Goal: Book appointment/travel/reservation

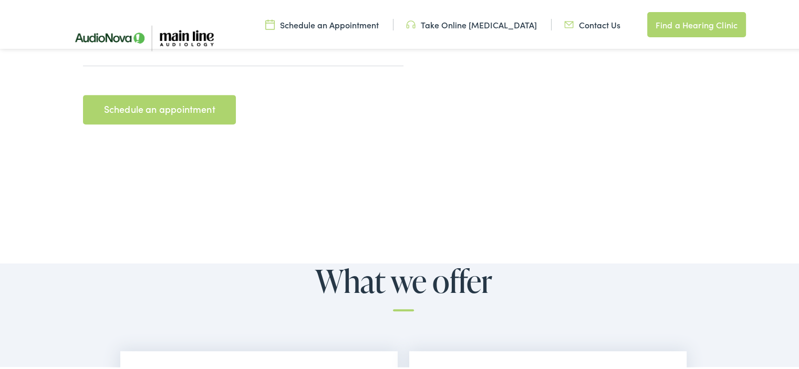
scroll to position [473, 0]
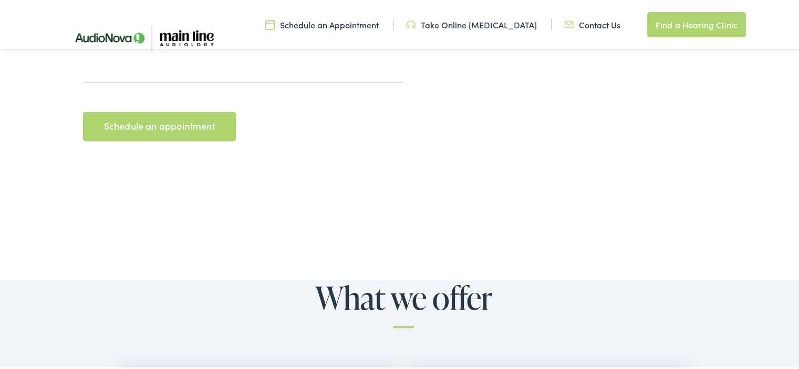
click at [461, 24] on link "Take Online [MEDICAL_DATA]" at bounding box center [471, 23] width 131 height 12
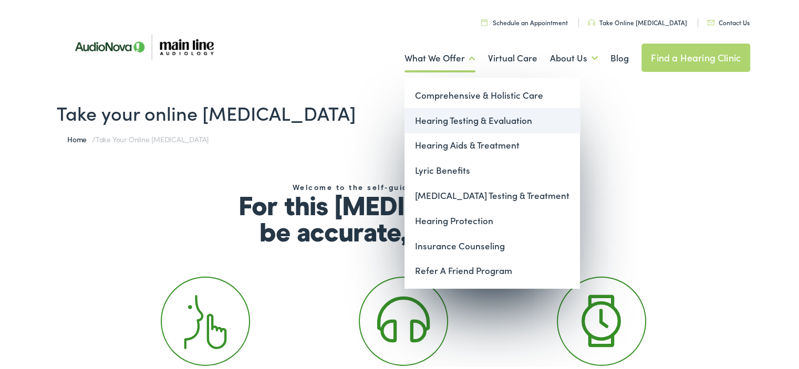
click at [456, 112] on link "Hearing Testing & Evaluation" at bounding box center [491, 119] width 175 height 25
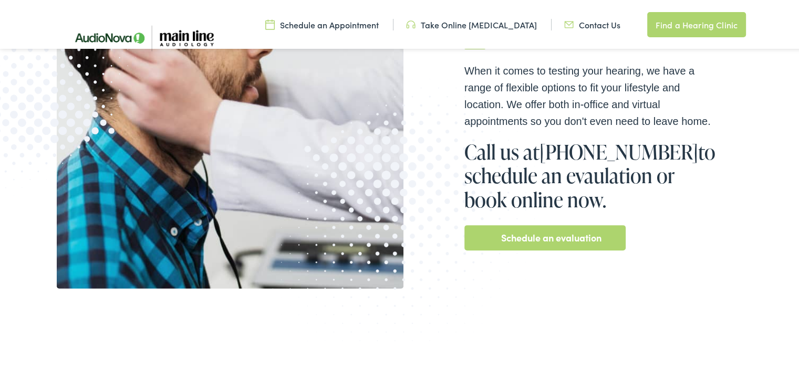
scroll to position [263, 0]
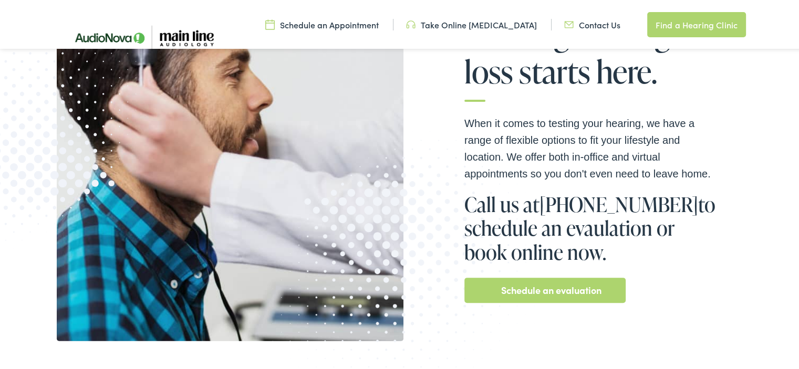
click at [531, 292] on link "Schedule an evaluation" at bounding box center [551, 288] width 100 height 17
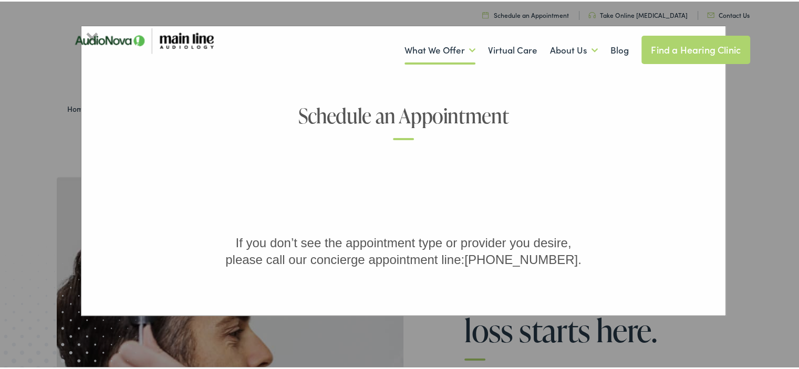
scroll to position [0, 0]
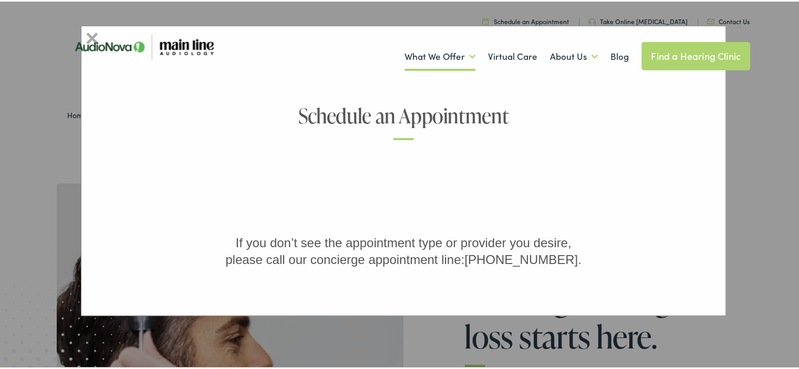
click at [404, 113] on h1 "Schedule an Appointment" at bounding box center [403, 120] width 473 height 35
click at [90, 34] on img at bounding box center [143, 45] width 173 height 58
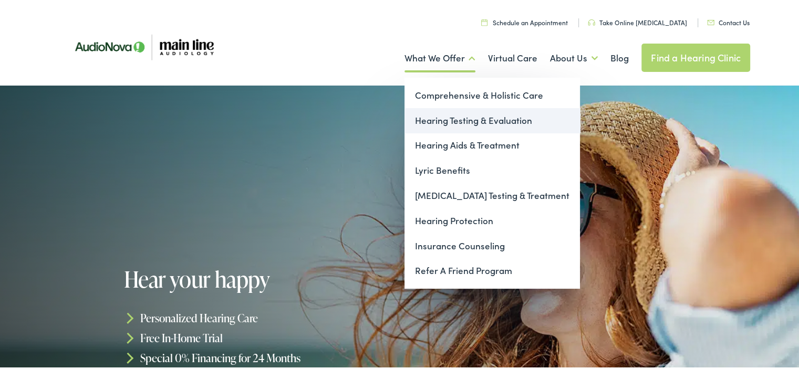
click at [450, 123] on link "Hearing Testing & Evaluation" at bounding box center [491, 119] width 175 height 25
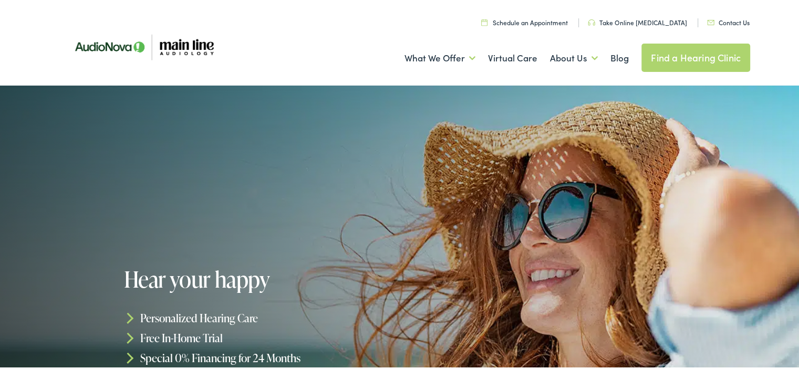
click at [663, 55] on link "Find a Hearing Clinic" at bounding box center [695, 56] width 109 height 28
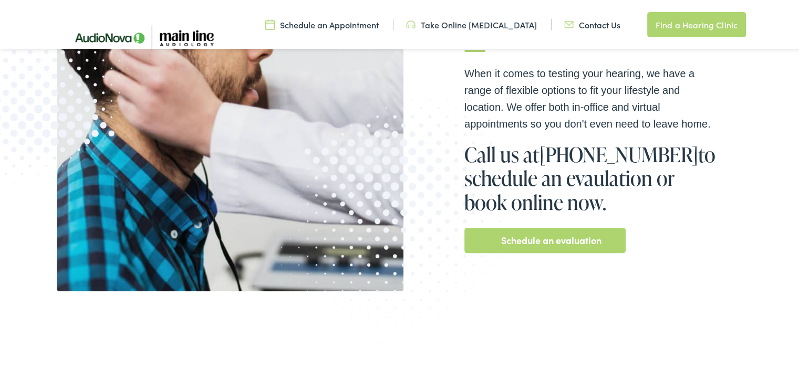
scroll to position [315, 0]
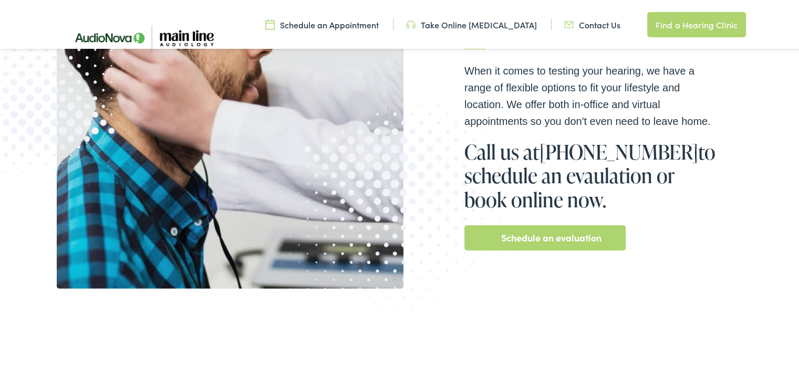
click at [548, 242] on link "Schedule an evaluation" at bounding box center [551, 236] width 100 height 17
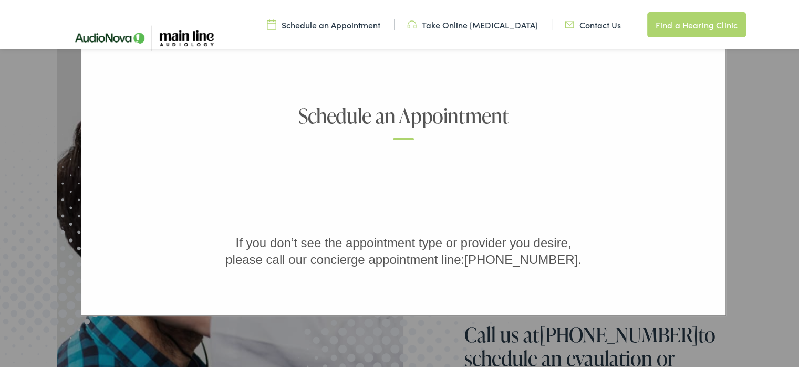
scroll to position [105, 0]
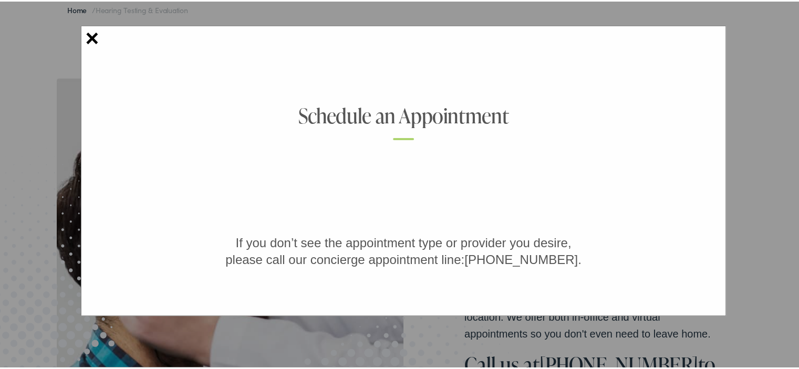
click at [90, 34] on link "×" at bounding box center [93, 36] width 14 height 19
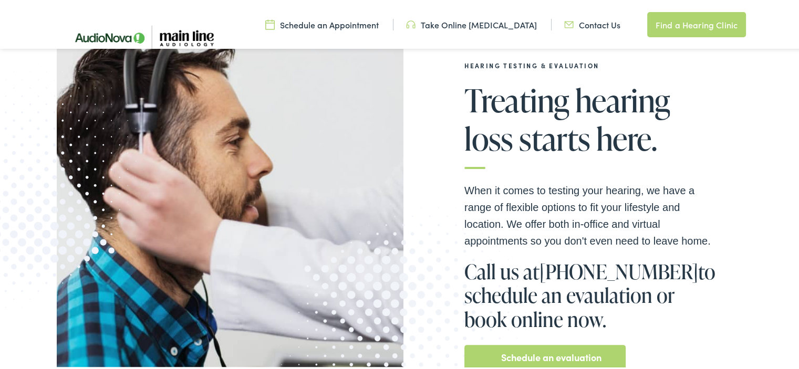
scroll to position [0, 0]
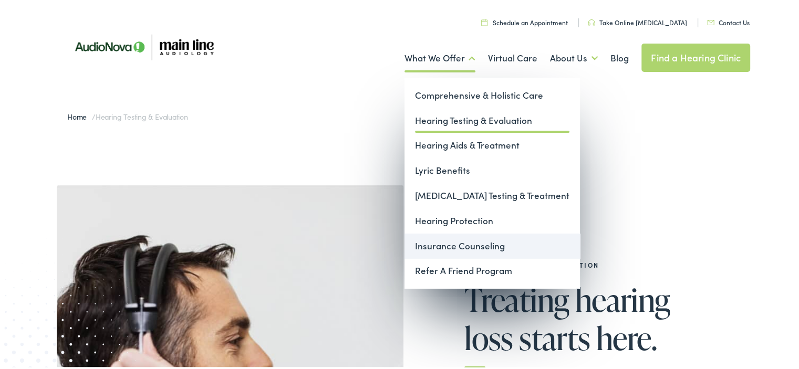
click at [462, 245] on link "Insurance Counseling" at bounding box center [491, 244] width 175 height 25
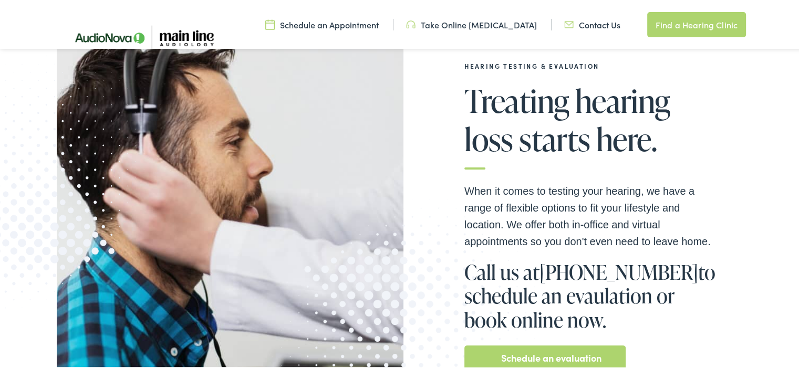
scroll to position [263, 0]
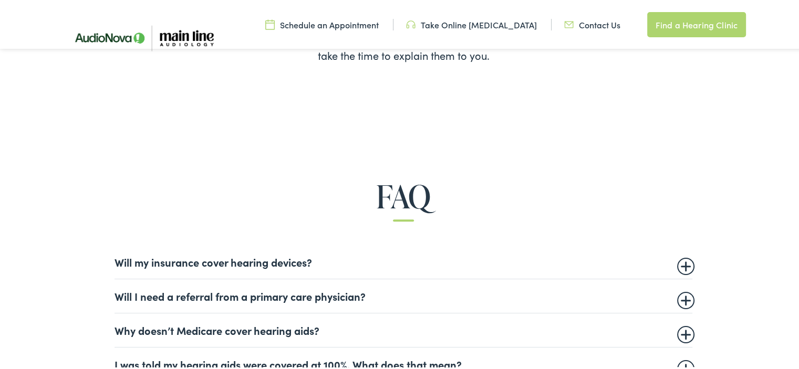
scroll to position [630, 0]
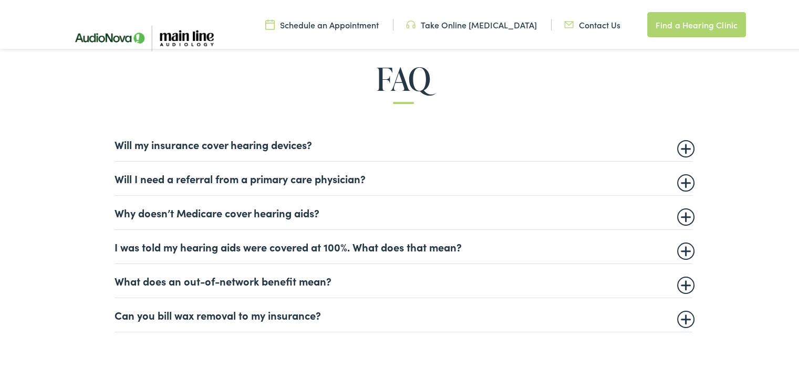
click at [678, 182] on summary "Will I need a referral from a primary care physician?" at bounding box center [403, 177] width 578 height 13
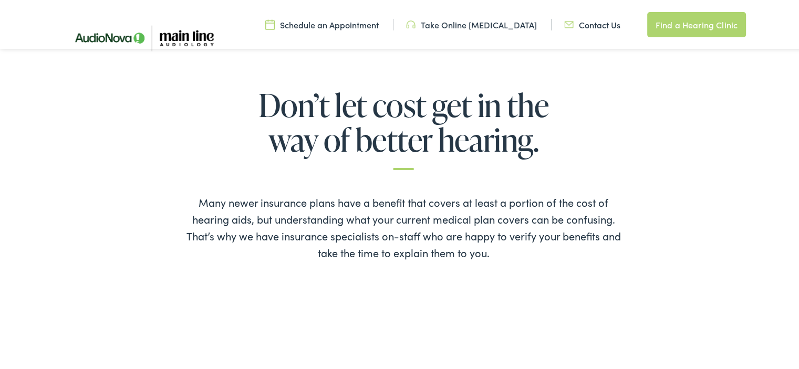
scroll to position [315, 0]
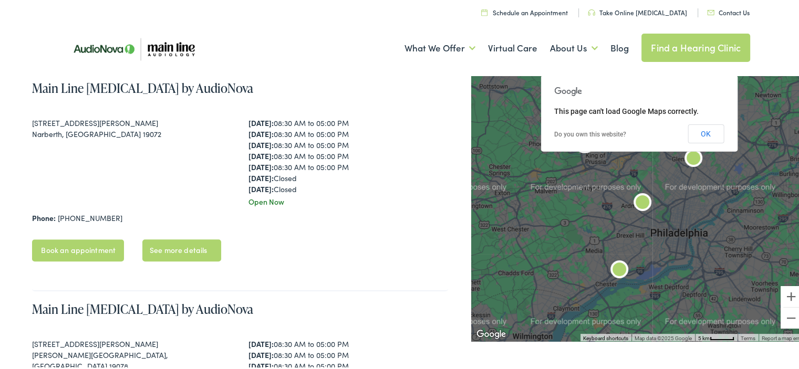
scroll to position [735, 0]
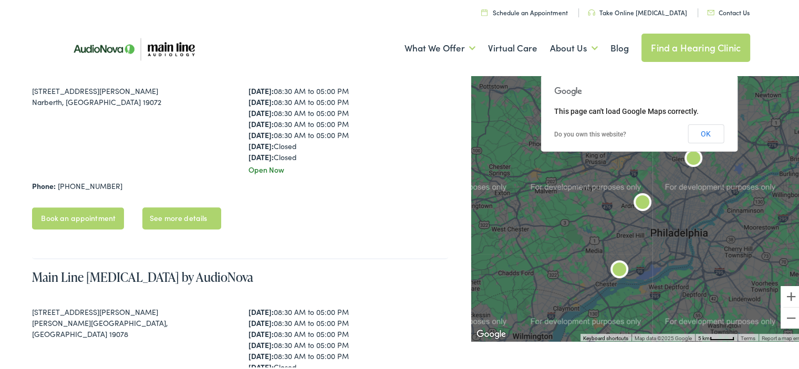
click at [101, 218] on link "Book an appointment" at bounding box center [78, 217] width 92 height 22
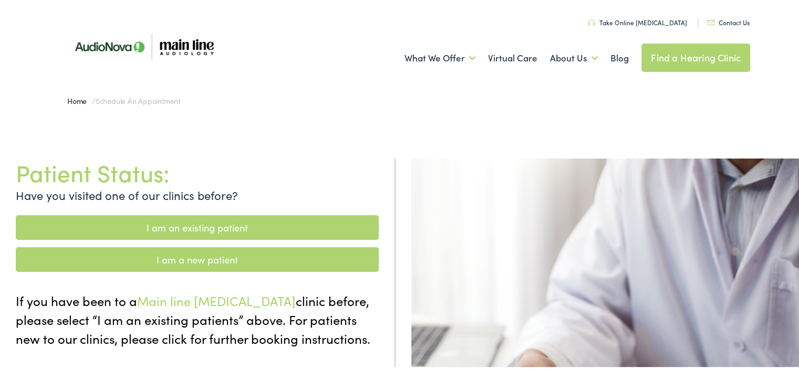
click at [230, 257] on link "I am a new patient" at bounding box center [197, 258] width 363 height 25
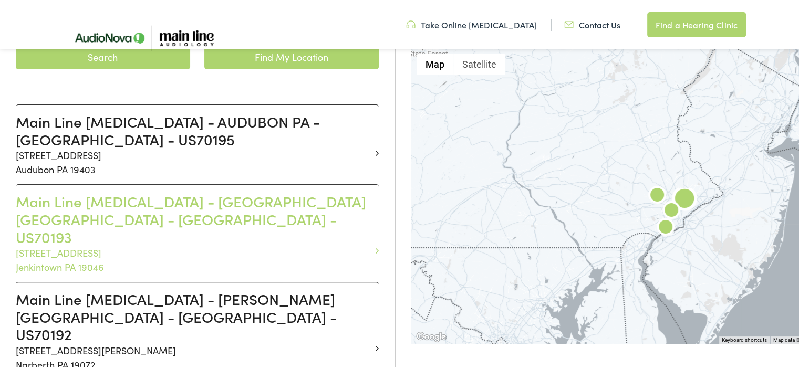
scroll to position [315, 0]
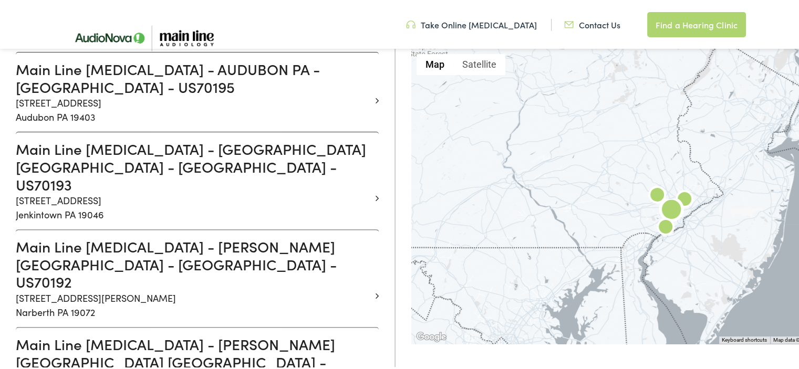
click at [117, 236] on h3 "Main Line [MEDICAL_DATA] - [PERSON_NAME][GEOGRAPHIC_DATA] - [GEOGRAPHIC_DATA] -…" at bounding box center [193, 262] width 355 height 53
